Goal: Task Accomplishment & Management: Complete application form

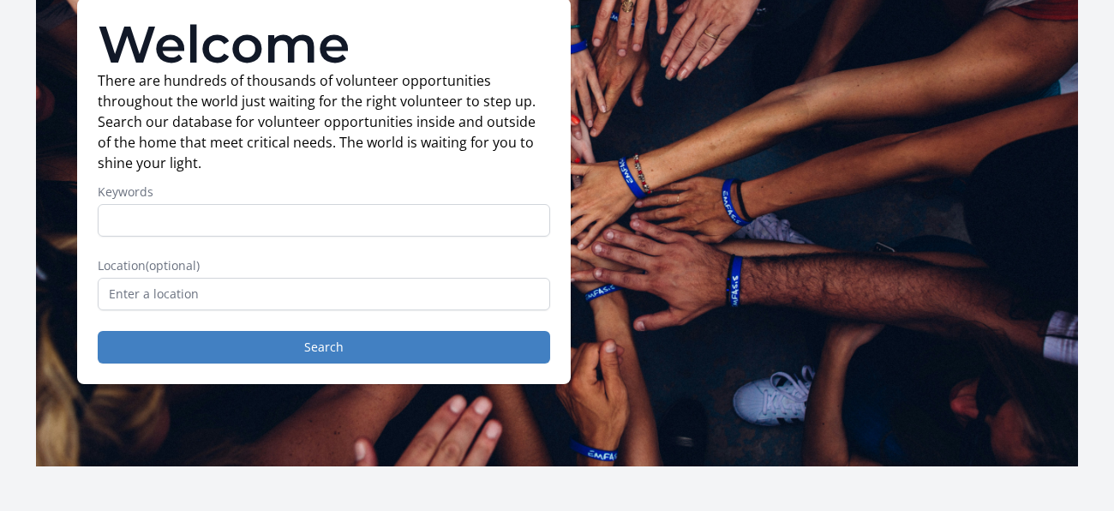
scroll to position [139, 0]
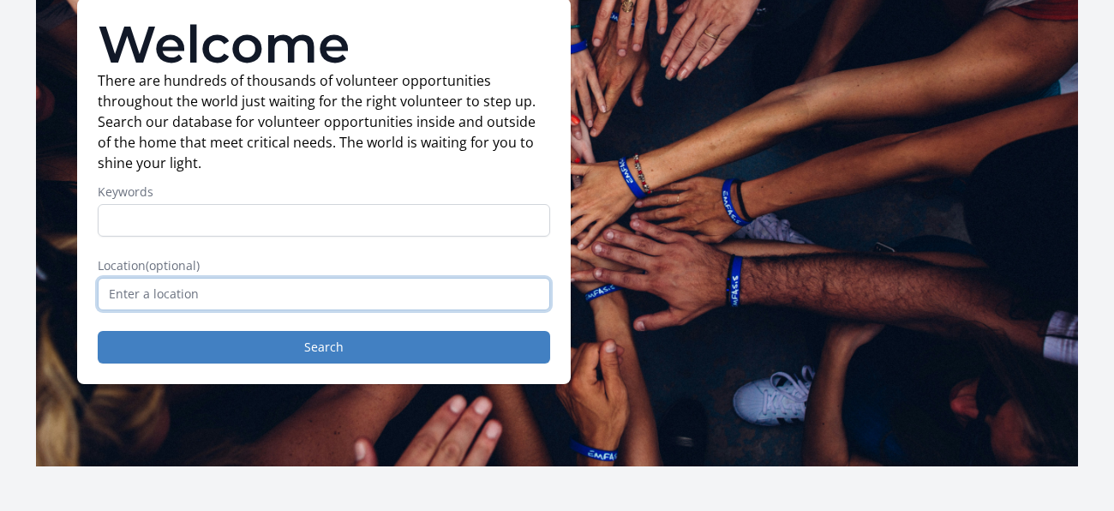
click at [363, 295] on input "text" at bounding box center [324, 294] width 453 height 33
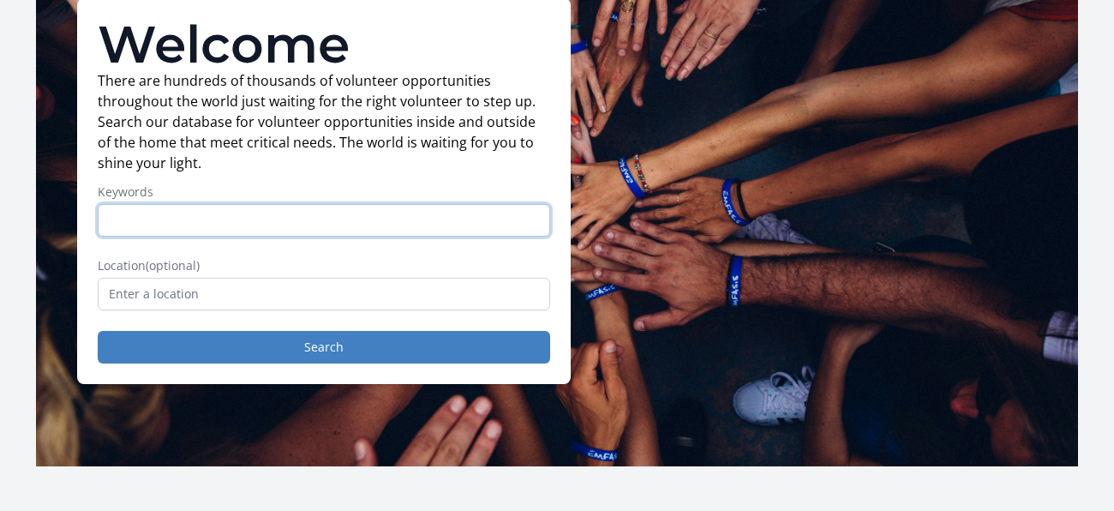
click at [330, 208] on input "Keywords" at bounding box center [324, 220] width 453 height 33
type input "a"
type input "Senior"
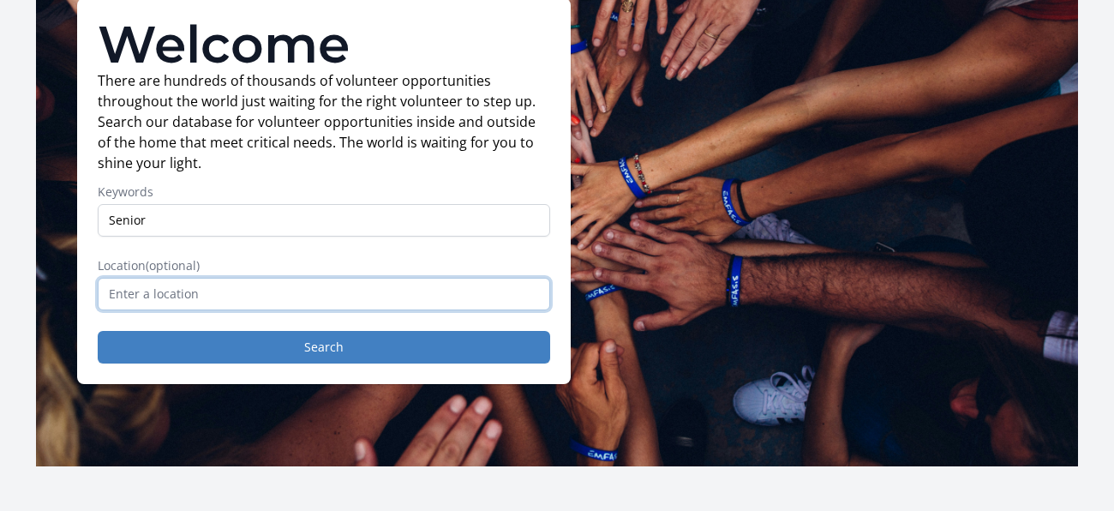
click at [256, 301] on input "text" at bounding box center [324, 294] width 453 height 33
type input "Sna"
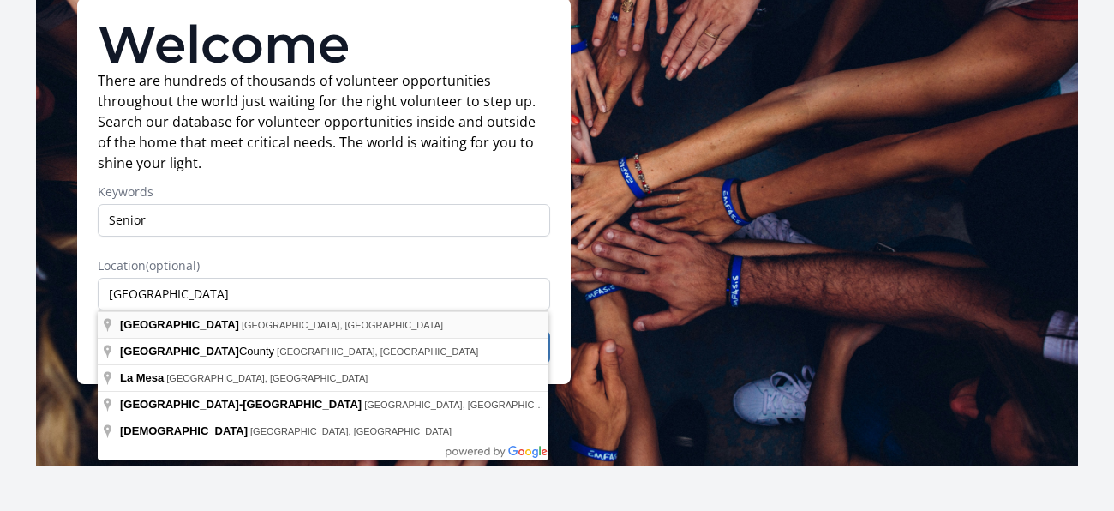
type input "[GEOGRAPHIC_DATA], [GEOGRAPHIC_DATA], [GEOGRAPHIC_DATA]"
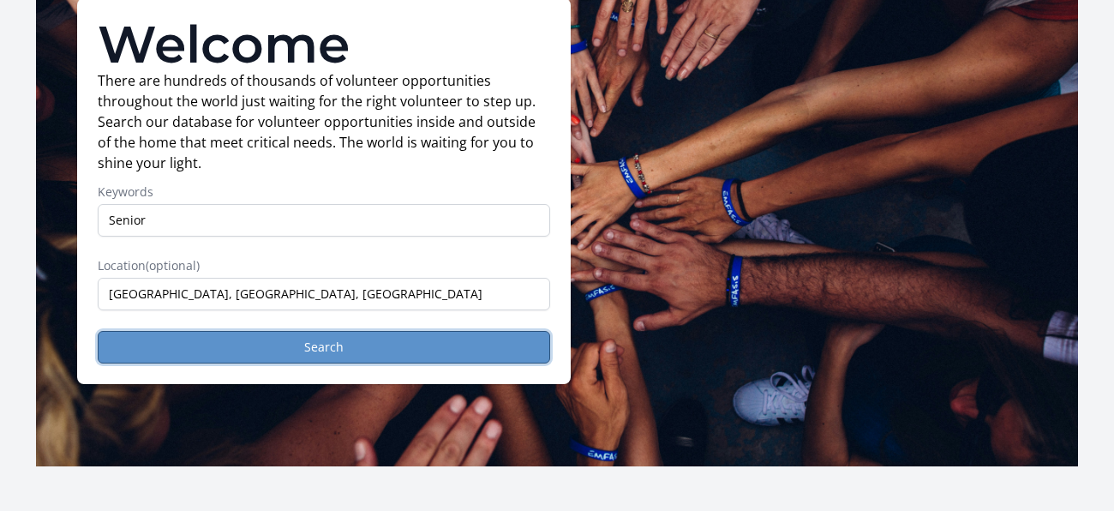
click at [152, 348] on button "Search" at bounding box center [324, 347] width 453 height 33
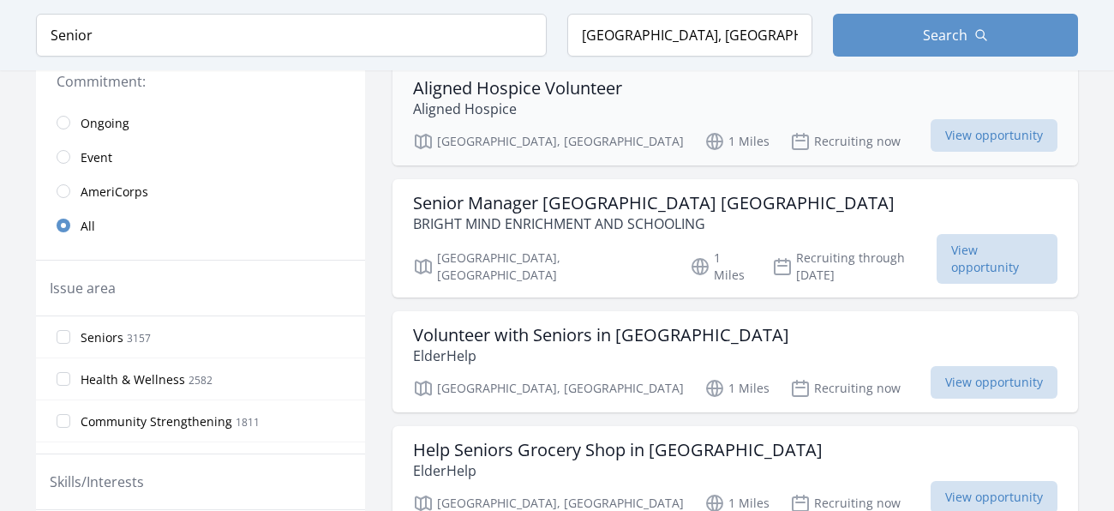
scroll to position [435, 0]
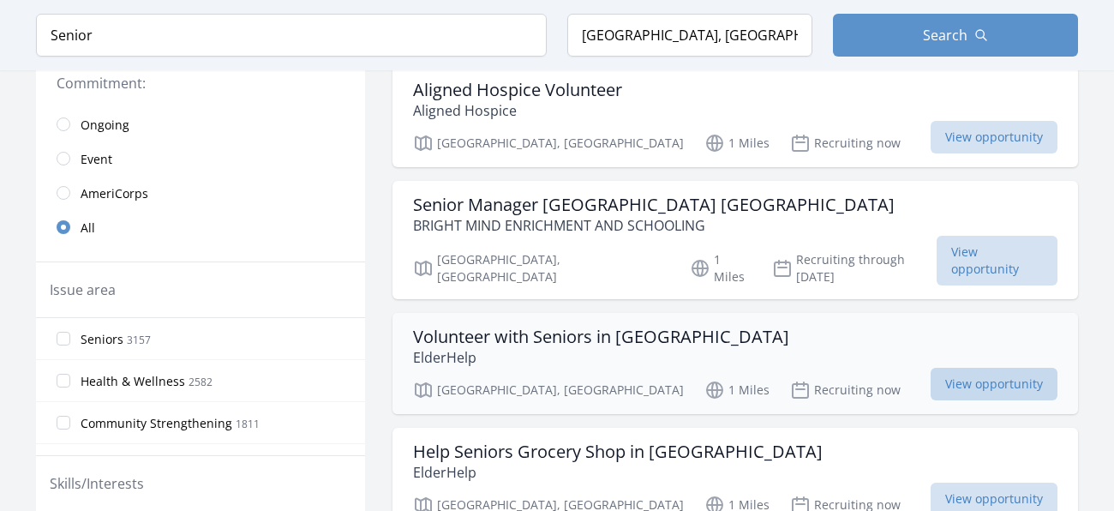
click at [931, 368] on span "View opportunity" at bounding box center [994, 384] width 127 height 33
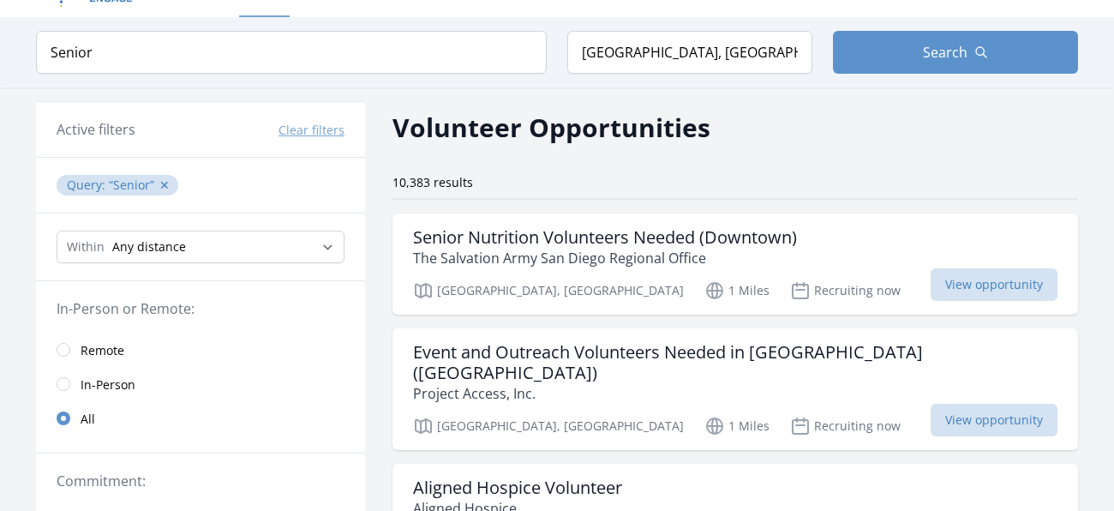
scroll to position [32, 0]
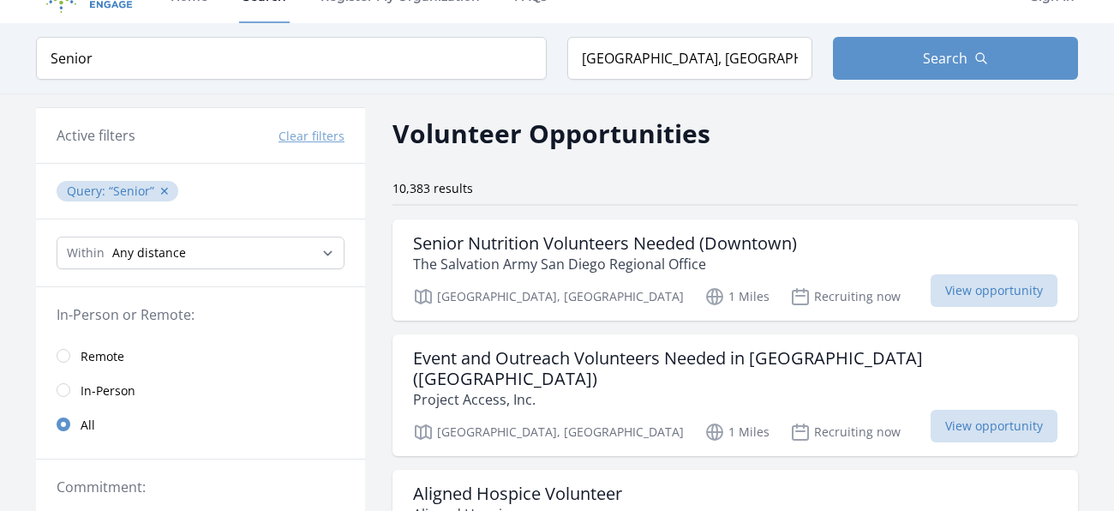
click at [201, 272] on div "Within Any distance , 5 Miles , 20 Miles , 50 Miles , 100 Miles" at bounding box center [200, 253] width 329 height 68
click at [206, 243] on select "Any distance , 5 Miles , 20 Miles , 50 Miles , 100 Miles" at bounding box center [201, 253] width 288 height 33
select select "8046"
click at [57, 237] on select "Any distance , 5 Miles , 20 Miles , 50 Miles , 100 Miles" at bounding box center [201, 253] width 288 height 33
click at [735, 48] on input "[GEOGRAPHIC_DATA], [GEOGRAPHIC_DATA], [GEOGRAPHIC_DATA]" at bounding box center [689, 58] width 245 height 43
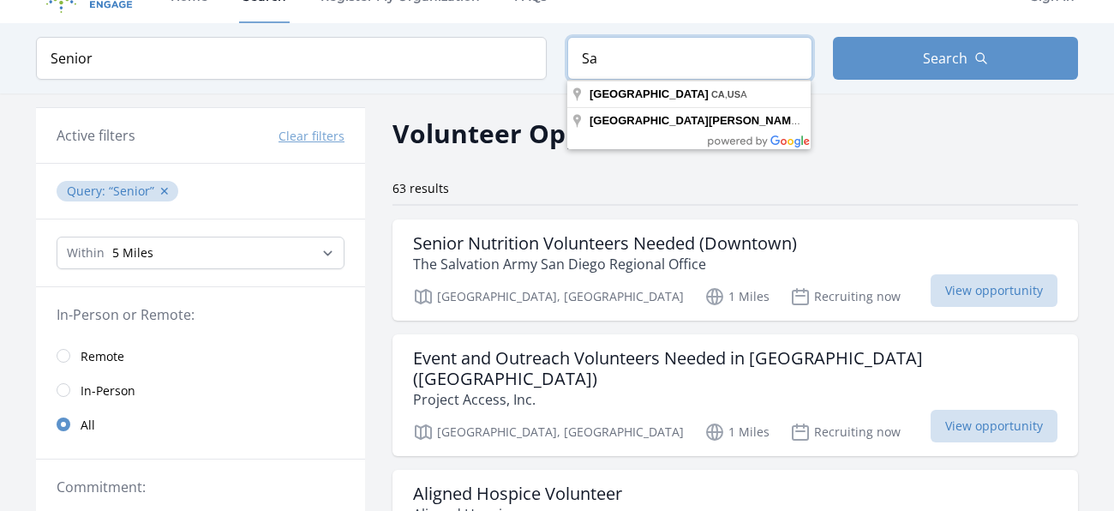
type input "S"
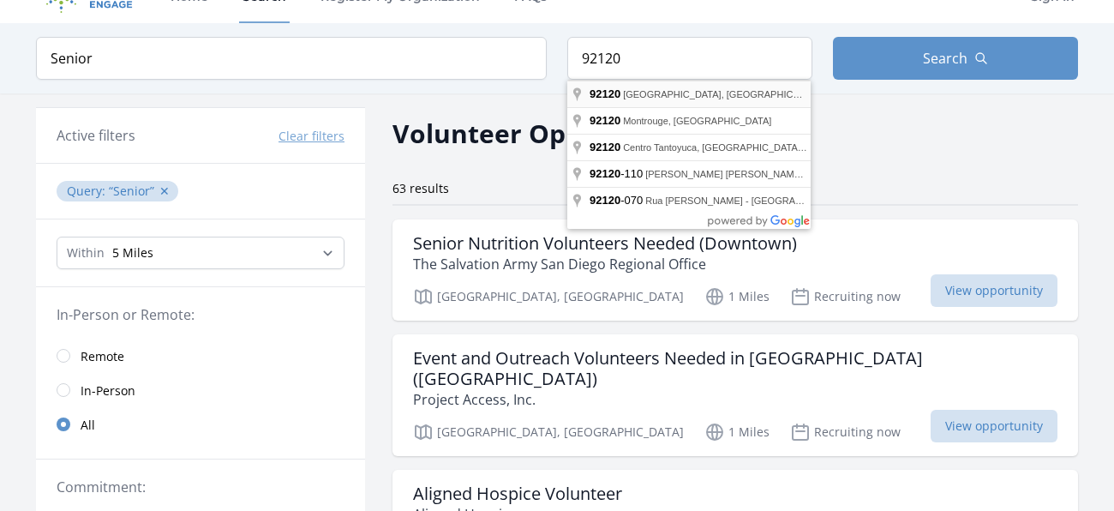
type input "[GEOGRAPHIC_DATA], [GEOGRAPHIC_DATA]"
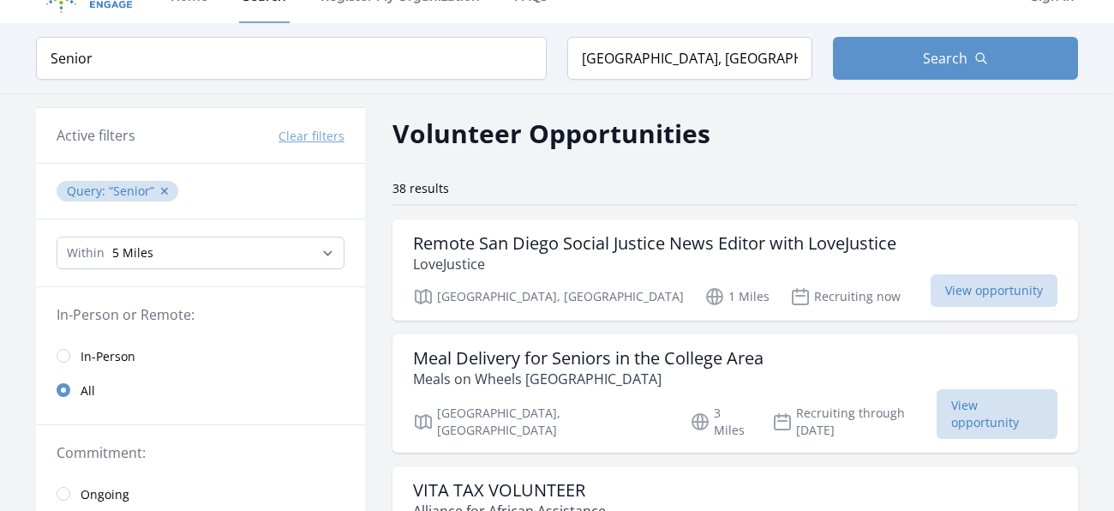
click at [57, 237] on select "Any distance , 5 Miles , 20 Miles , 50 Miles , 100 Miles" at bounding box center [201, 253] width 288 height 33
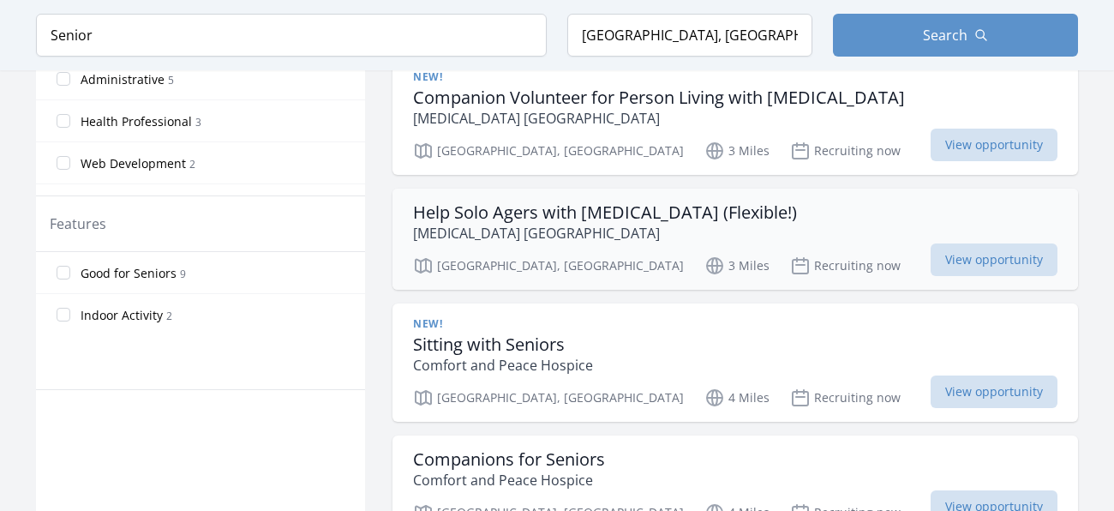
scroll to position [797, 0]
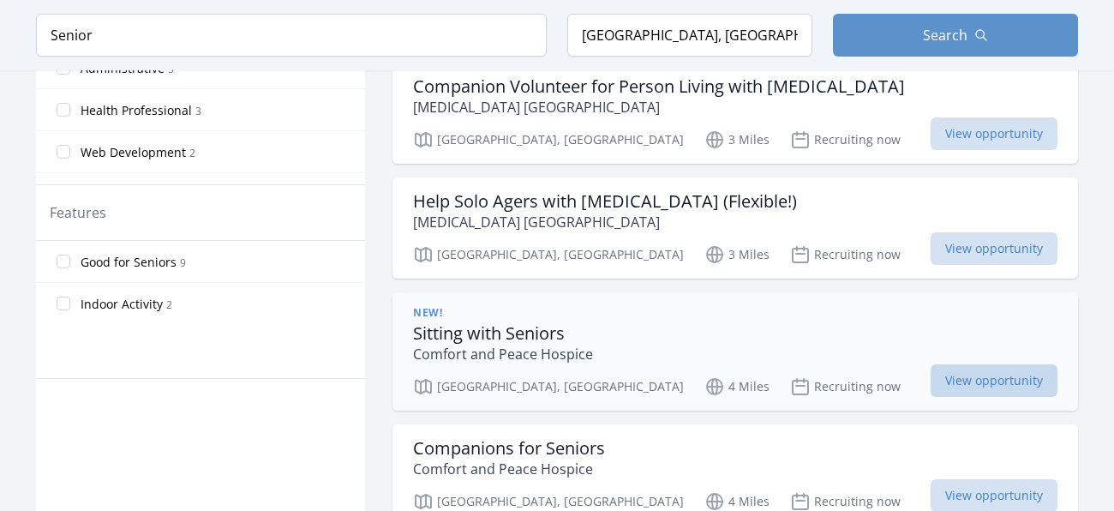
click at [964, 370] on span "View opportunity" at bounding box center [994, 380] width 127 height 33
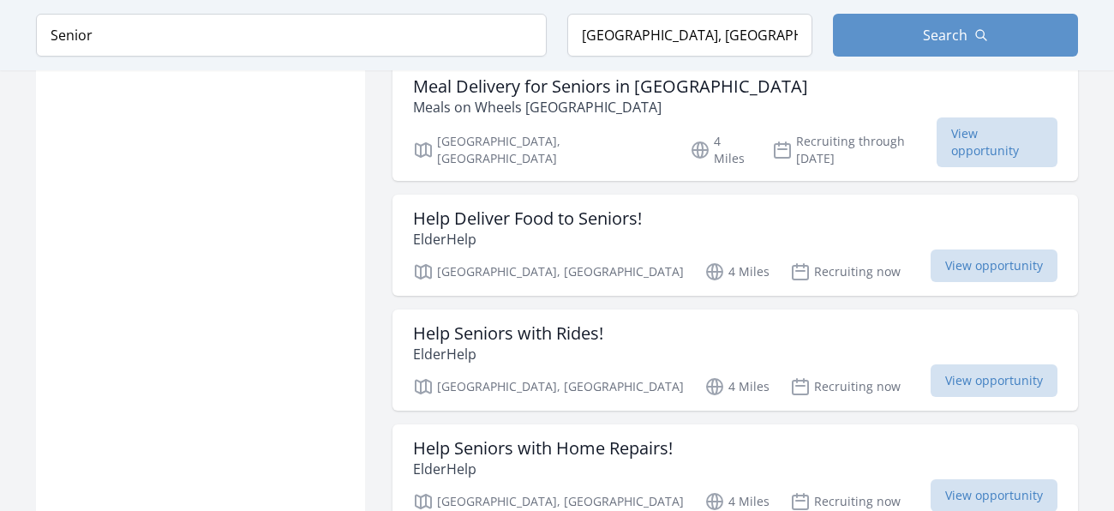
scroll to position [1881, 0]
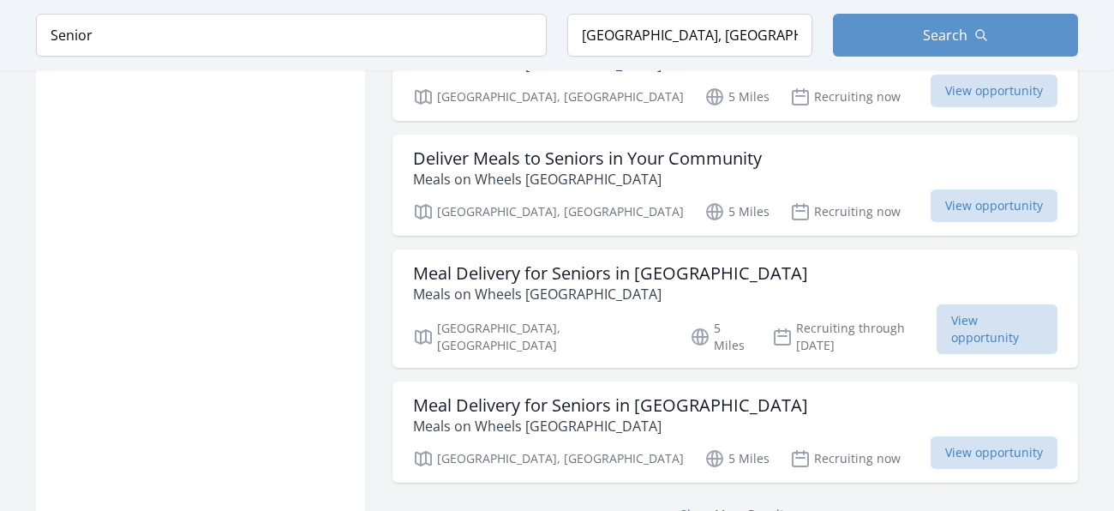
scroll to position [4281, 0]
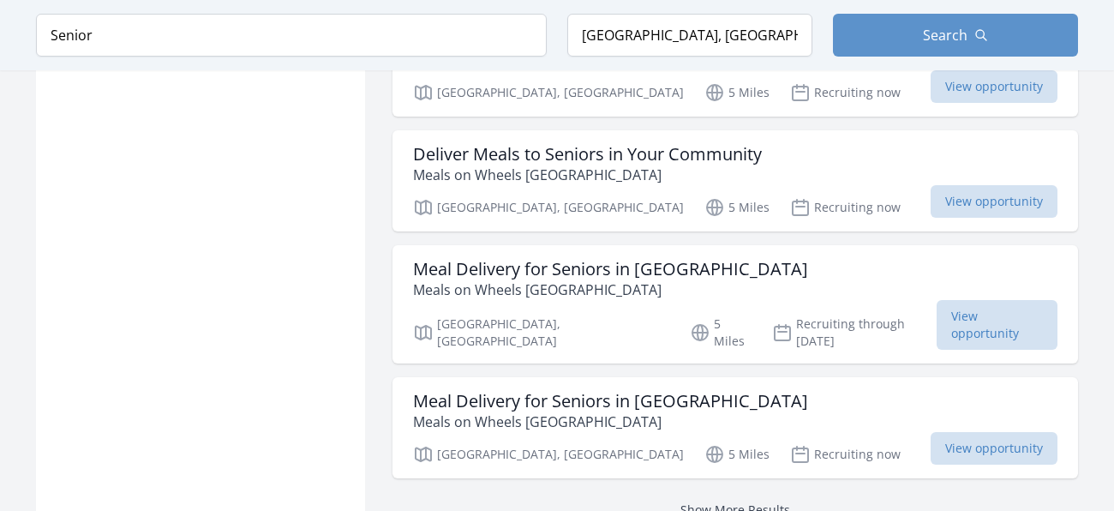
click at [758, 501] on link "Show More Results" at bounding box center [736, 509] width 110 height 16
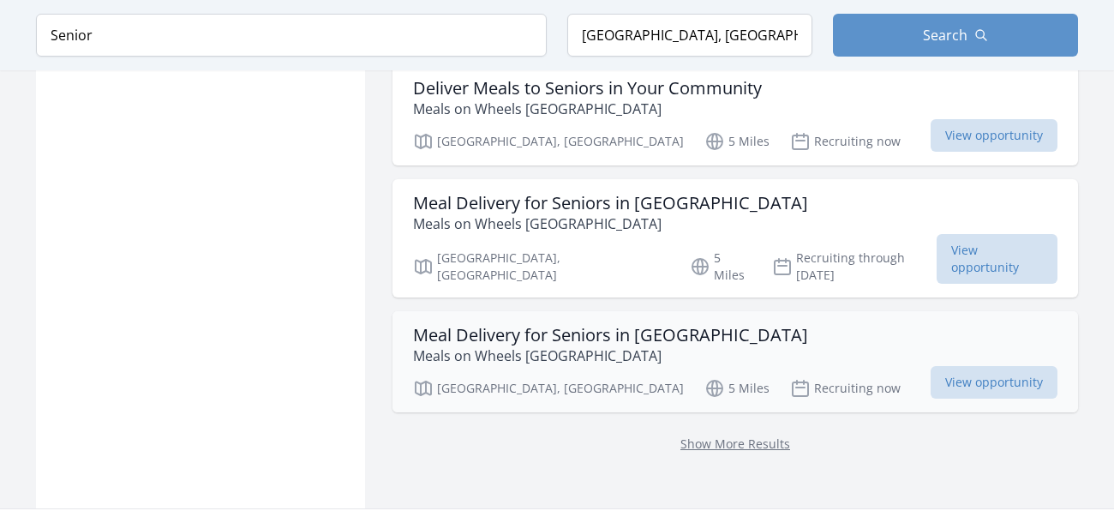
scroll to position [4346, 0]
click at [711, 436] on link "Show More Results" at bounding box center [736, 444] width 110 height 16
click at [699, 436] on link "Show More Results" at bounding box center [736, 444] width 110 height 16
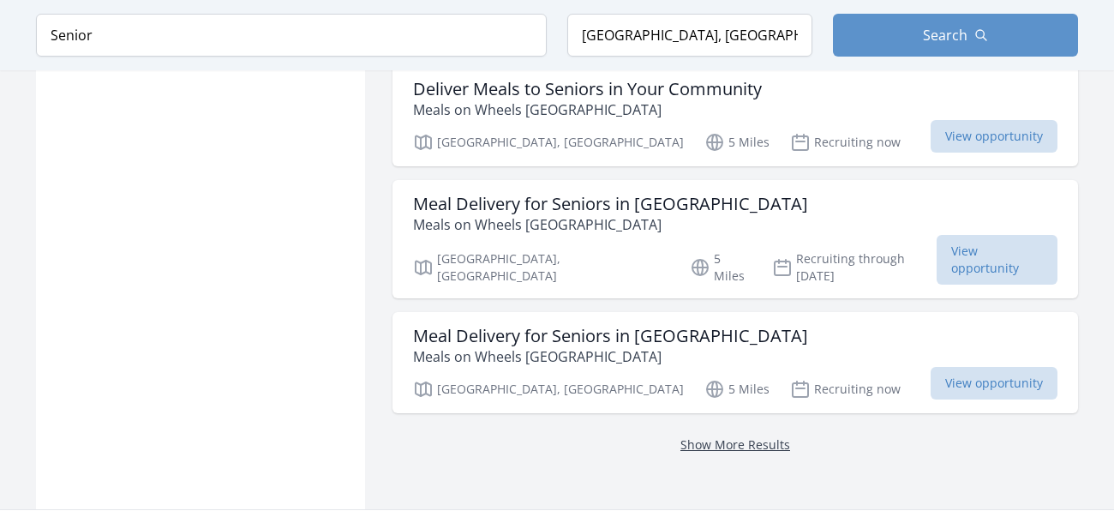
click at [699, 436] on link "Show More Results" at bounding box center [736, 444] width 110 height 16
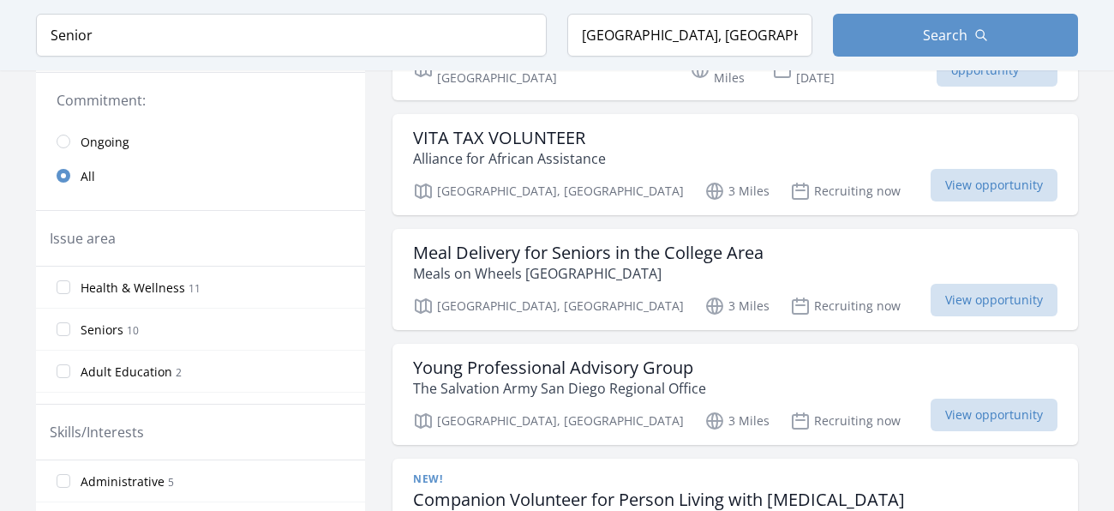
scroll to position [390, 0]
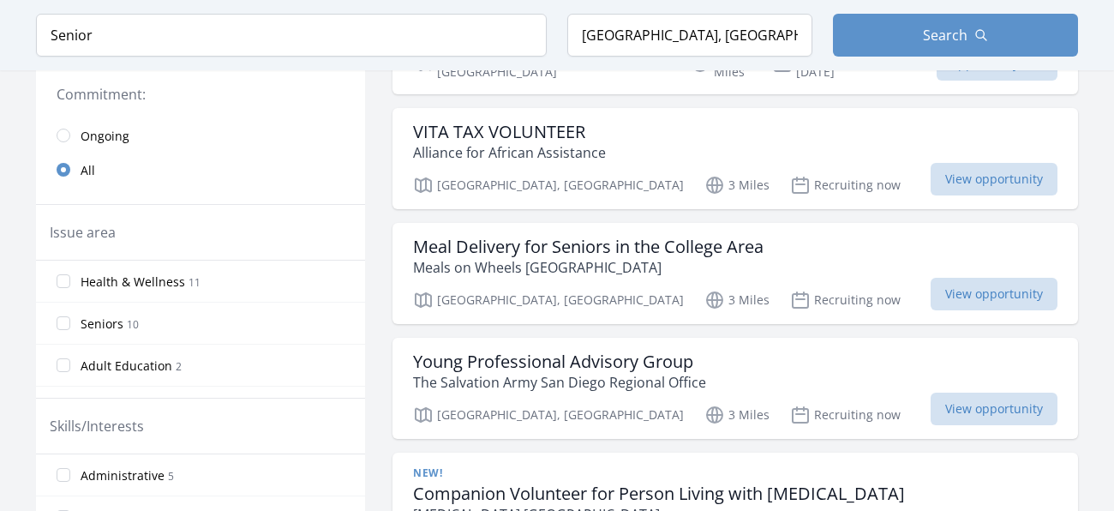
click at [103, 319] on span "Seniors" at bounding box center [102, 323] width 43 height 17
click at [70, 319] on input "Seniors 10" at bounding box center [64, 323] width 14 height 14
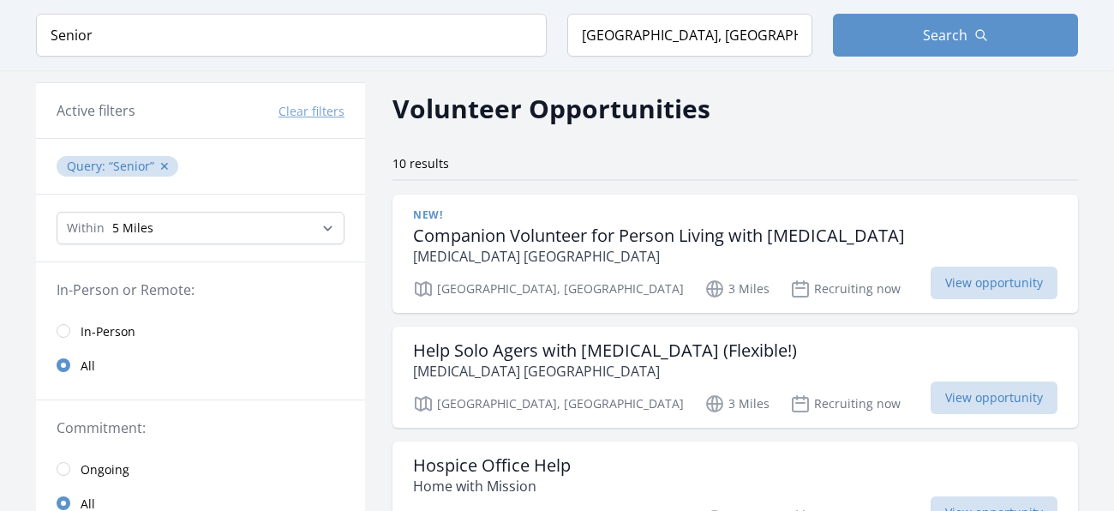
scroll to position [53, 0]
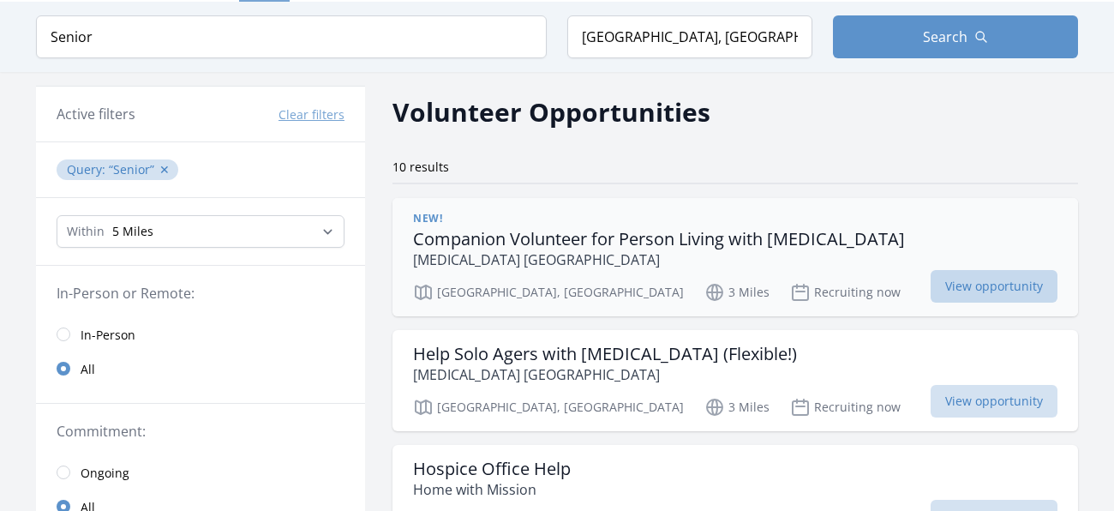
click at [941, 291] on span "View opportunity" at bounding box center [994, 286] width 127 height 33
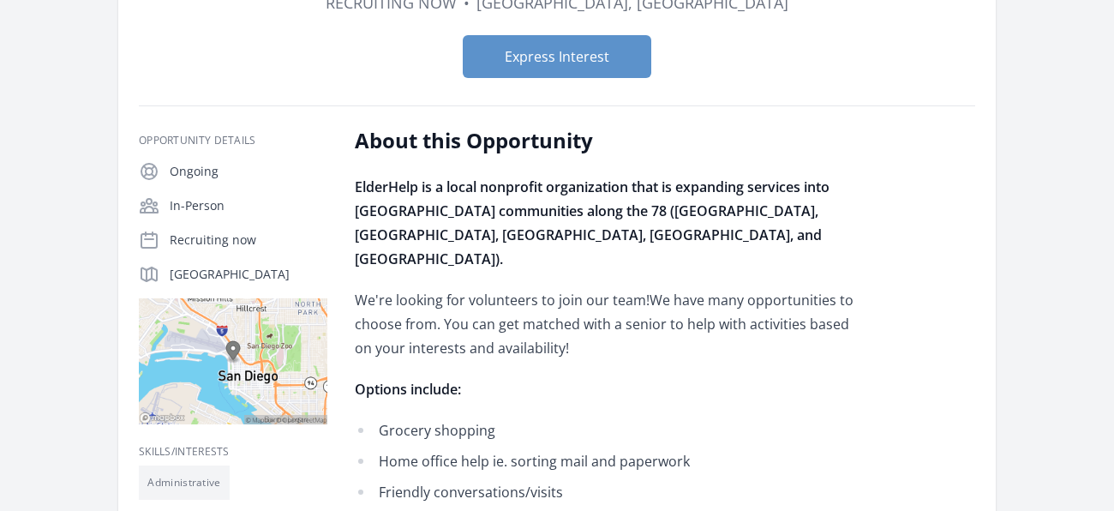
scroll to position [256, 0]
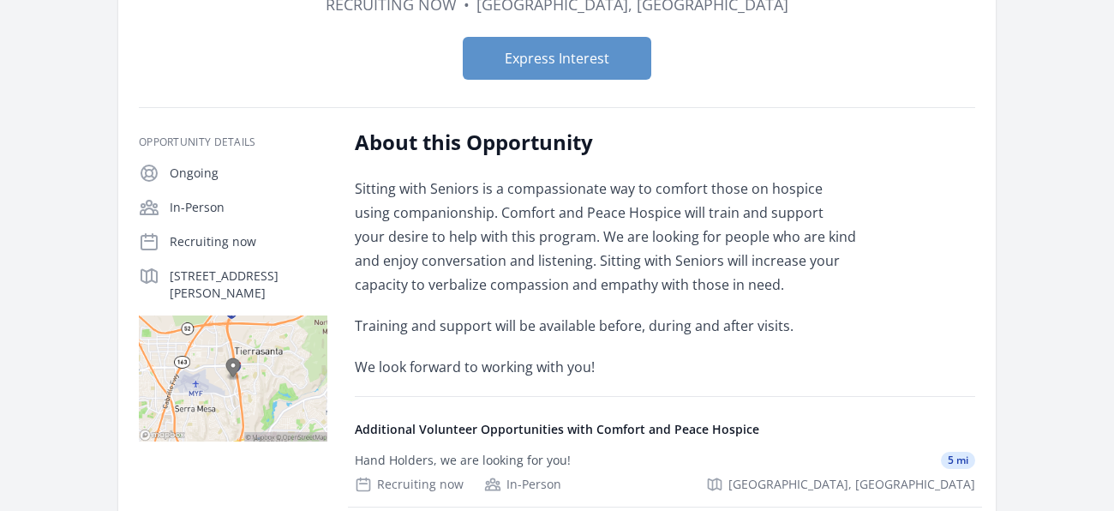
scroll to position [187, 0]
click at [584, 38] on button "Express Interest" at bounding box center [557, 57] width 189 height 43
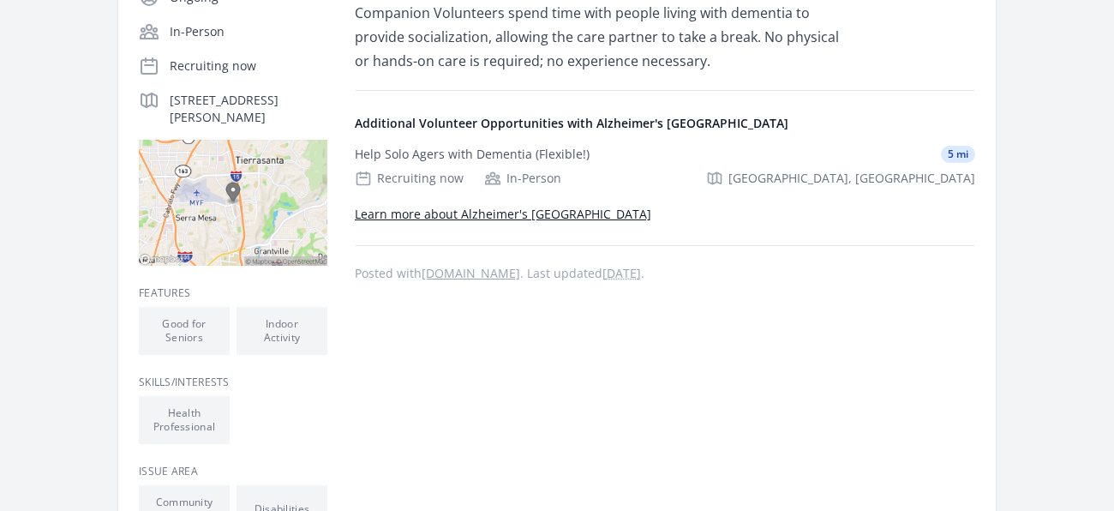
scroll to position [449, 0]
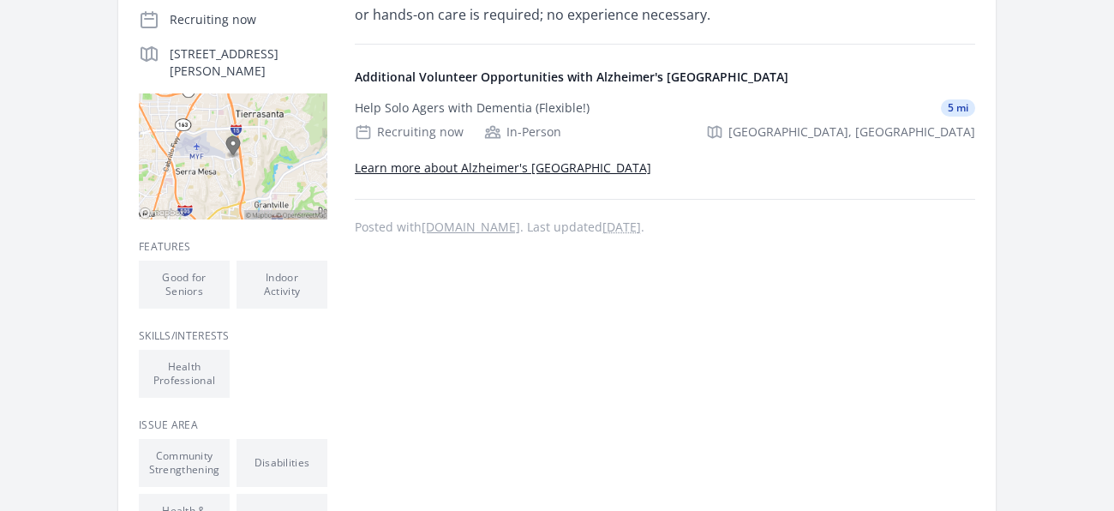
click at [266, 141] on img at bounding box center [233, 156] width 189 height 126
click at [231, 135] on img at bounding box center [233, 156] width 189 height 126
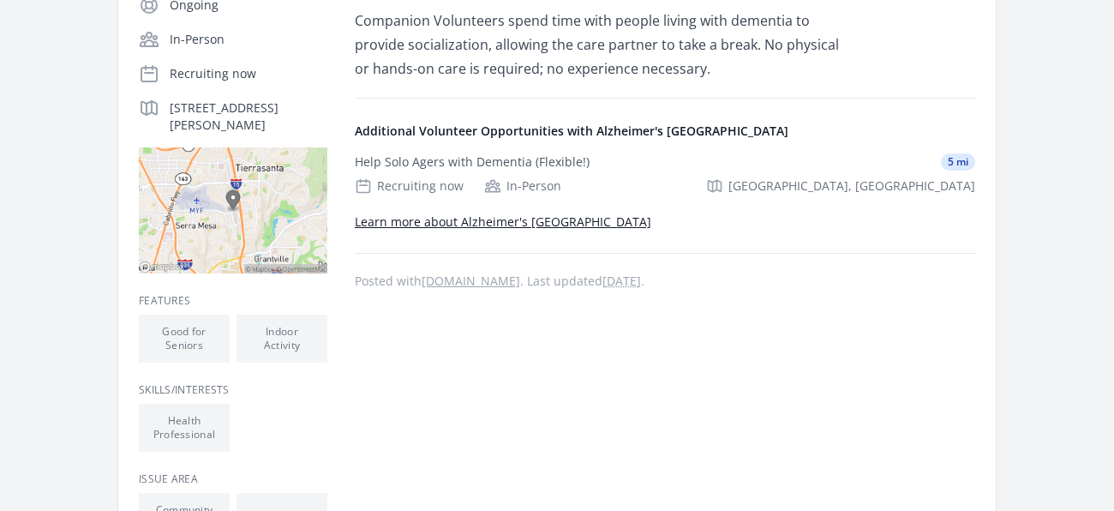
scroll to position [361, 0]
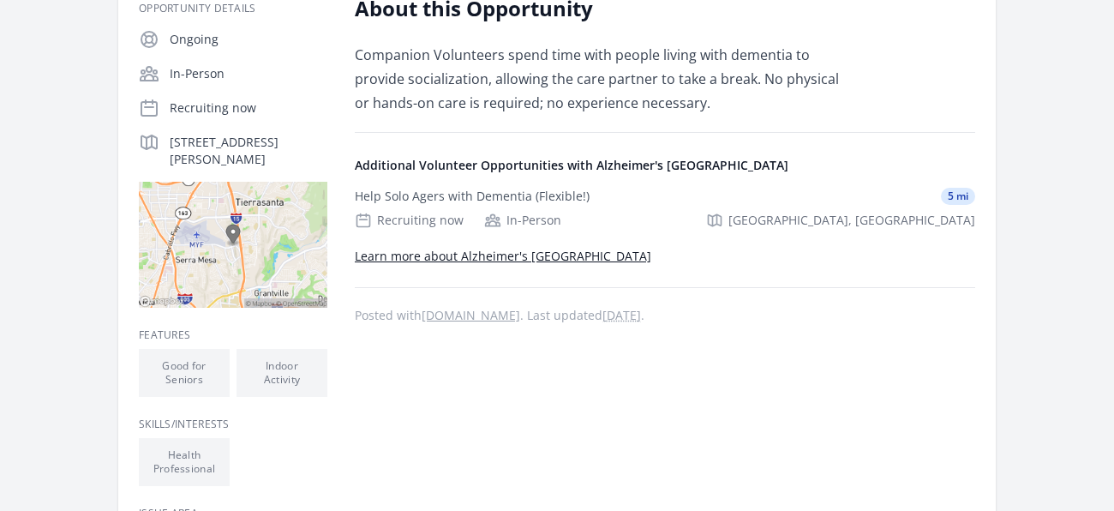
drag, startPoint x: 259, startPoint y: 150, endPoint x: 164, endPoint y: 147, distance: 95.2
click at [164, 147] on div "3635 Ruffin Rd, San Diego, CA 92123" at bounding box center [233, 150] width 189 height 36
copy p "3635 Ruffin Rd, San Diego, CA 92123"
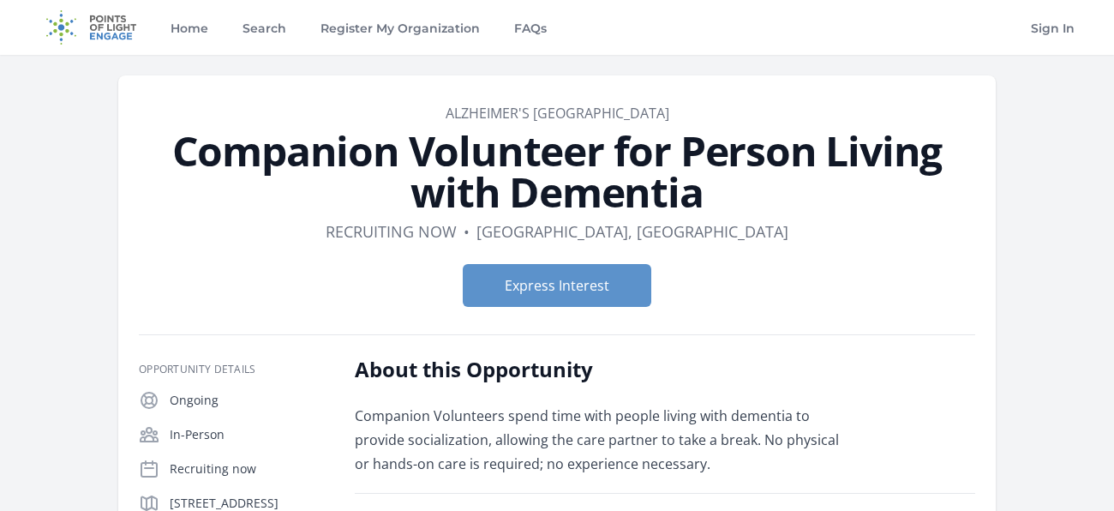
click at [589, 314] on div "Express Interest" at bounding box center [557, 285] width 837 height 70
click at [588, 299] on button "Express Interest" at bounding box center [557, 285] width 189 height 43
